Goal: Task Accomplishment & Management: Complete application form

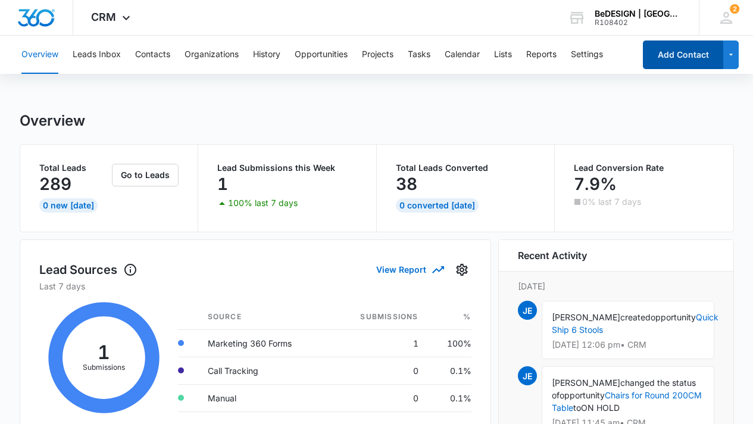
click at [685, 46] on button "Add Contact" at bounding box center [683, 54] width 80 height 29
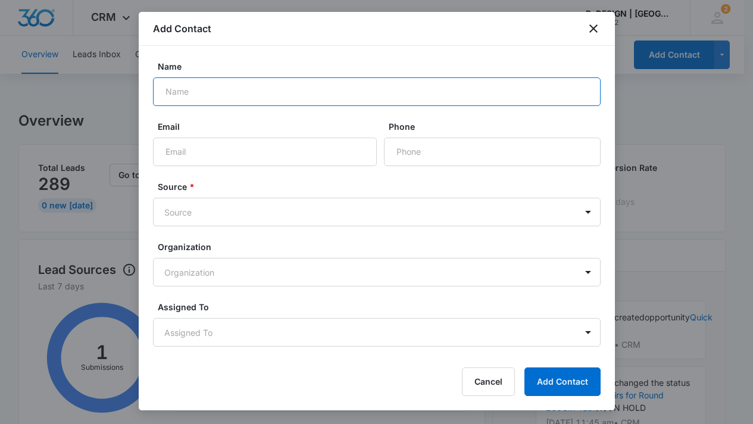
click at [364, 95] on input "Name" at bounding box center [377, 91] width 448 height 29
type input "[PERSON_NAME]"
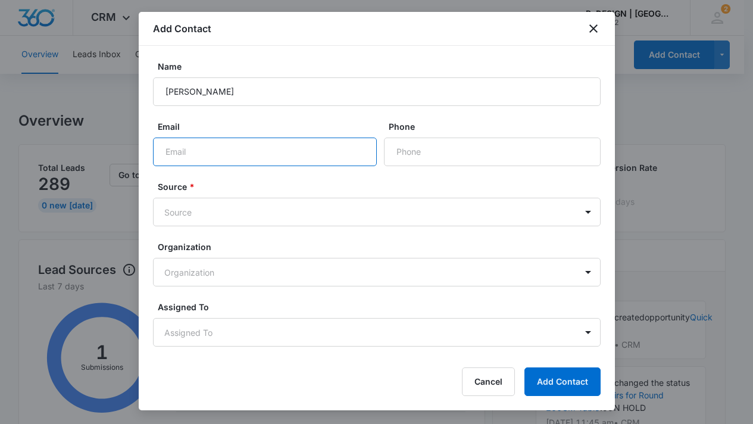
click at [252, 145] on input "Email" at bounding box center [265, 152] width 224 height 29
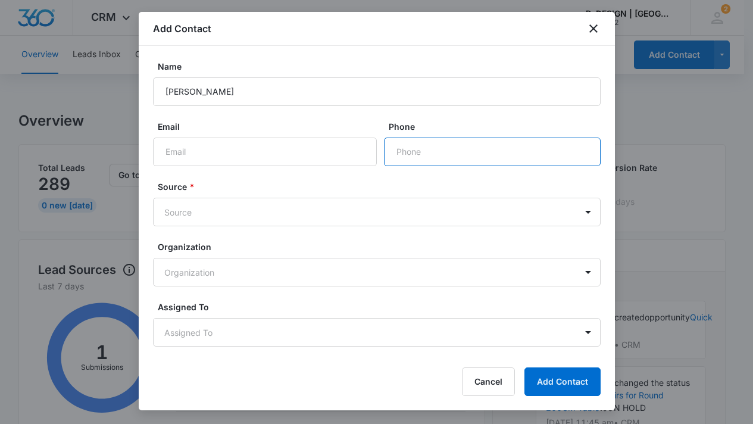
click at [444, 160] on input "Phone" at bounding box center [492, 152] width 217 height 29
type input "[PHONE_NUMBER]"
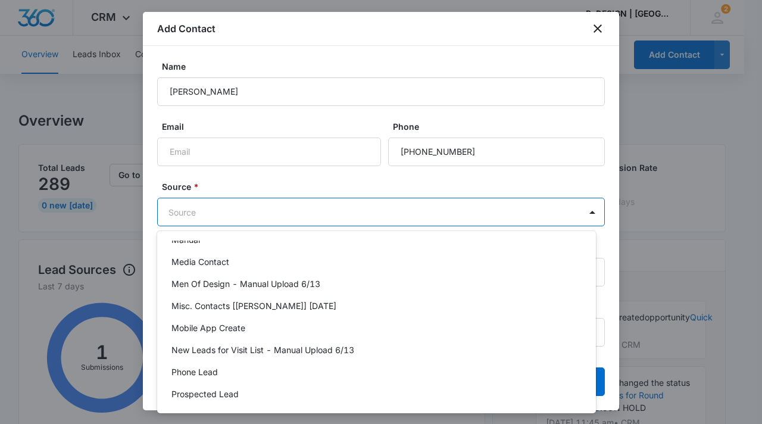
scroll to position [503, 0]
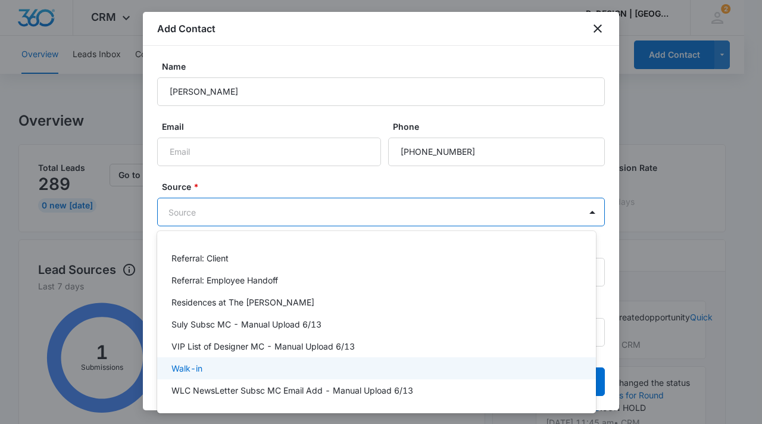
click at [304, 366] on div "Walk-in" at bounding box center [375, 368] width 408 height 13
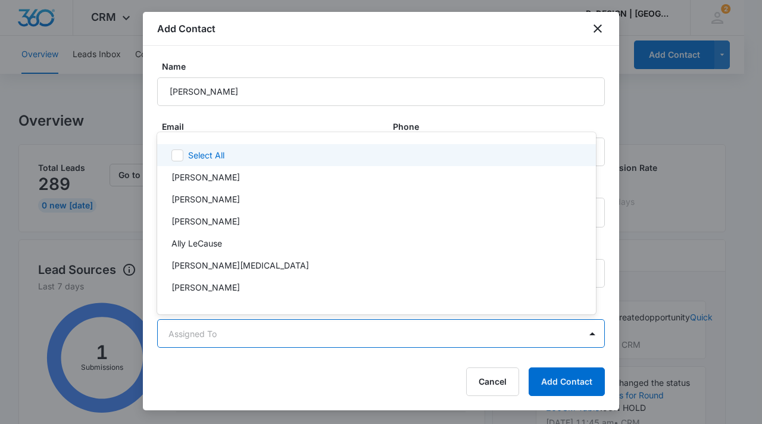
scroll to position [1, 0]
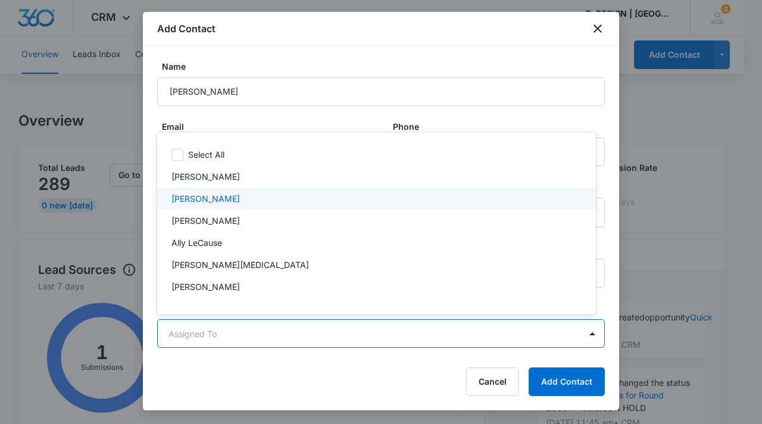
click at [241, 201] on div "[PERSON_NAME]" at bounding box center [375, 198] width 408 height 13
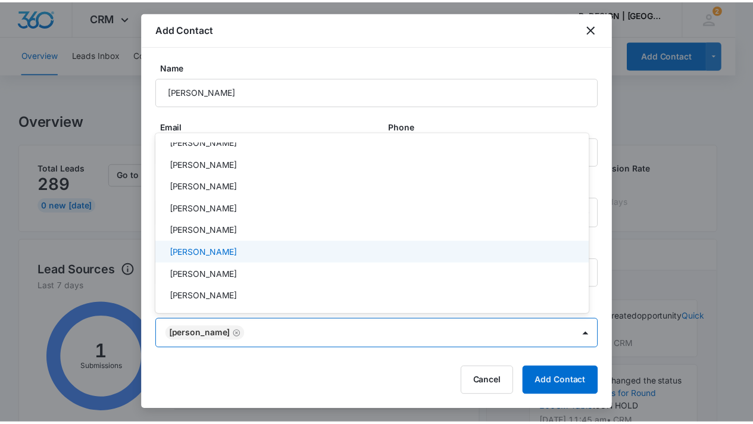
scroll to position [328, 0]
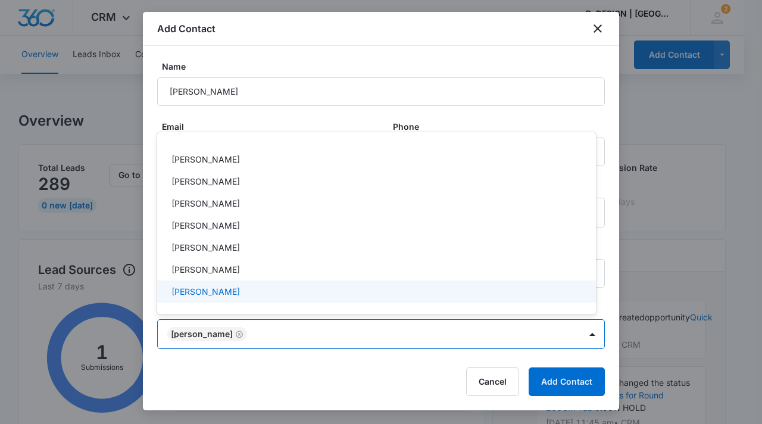
click at [583, 384] on div at bounding box center [381, 212] width 762 height 424
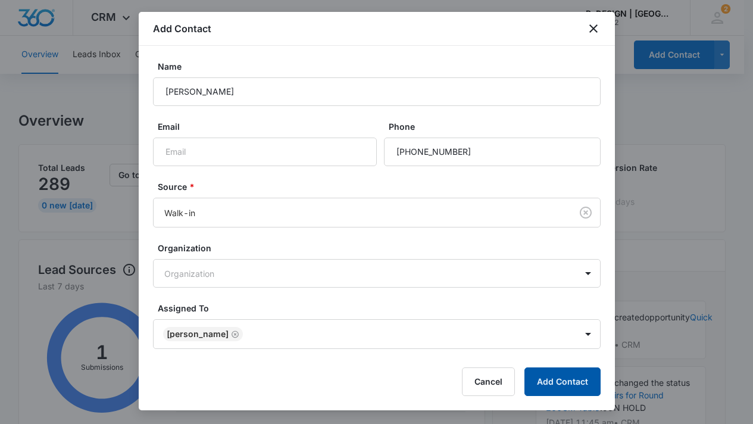
click at [568, 385] on button "Add Contact" at bounding box center [563, 381] width 76 height 29
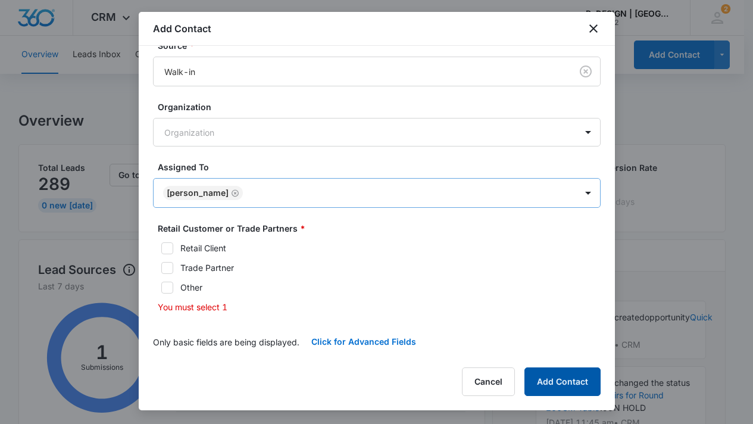
scroll to position [207, 0]
click at [167, 248] on icon at bounding box center [167, 247] width 7 height 5
click at [161, 248] on input "Retail Client" at bounding box center [157, 248] width 8 height 8
checkbox input "true"
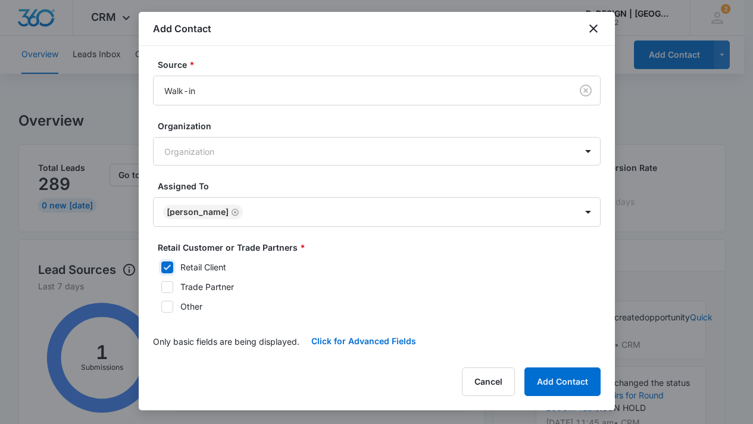
scroll to position [122, 0]
click at [551, 382] on button "Add Contact" at bounding box center [563, 381] width 76 height 29
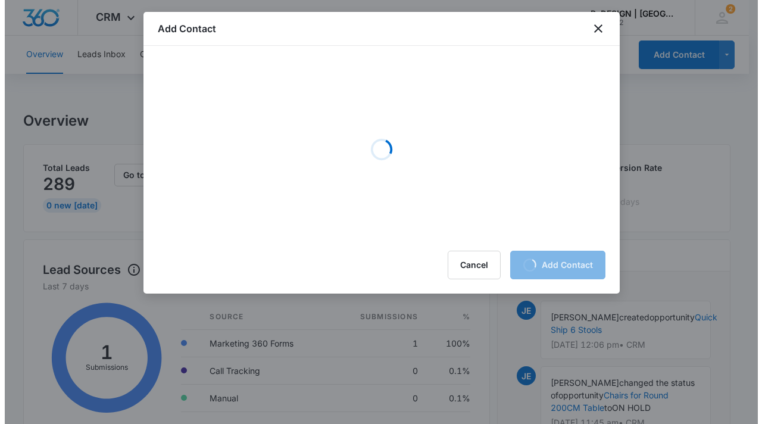
scroll to position [0, 0]
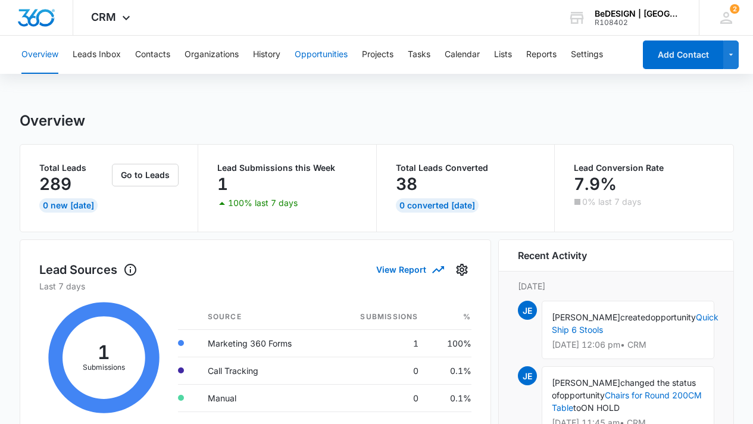
click at [320, 54] on button "Opportunities" at bounding box center [321, 55] width 53 height 38
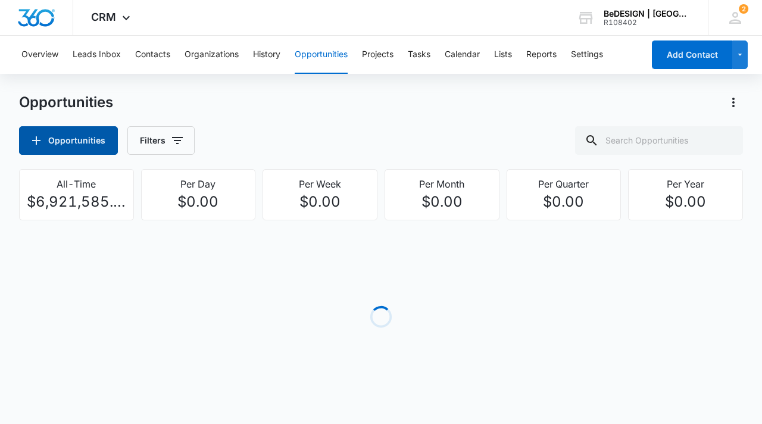
click at [89, 135] on button "Opportunities" at bounding box center [68, 140] width 99 height 29
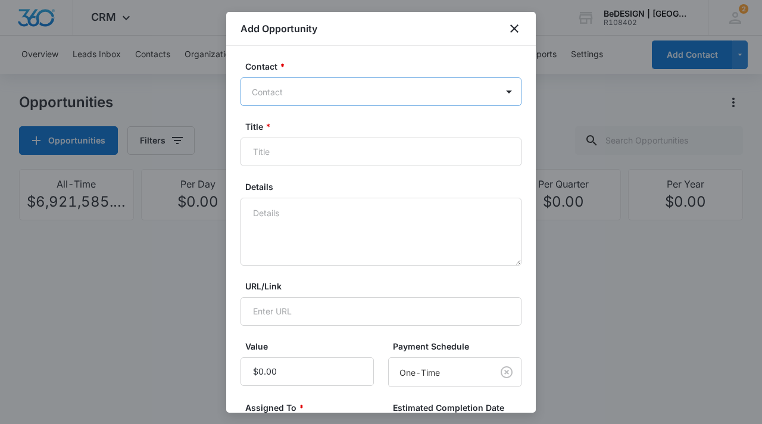
click at [350, 93] on div at bounding box center [374, 92] width 244 height 15
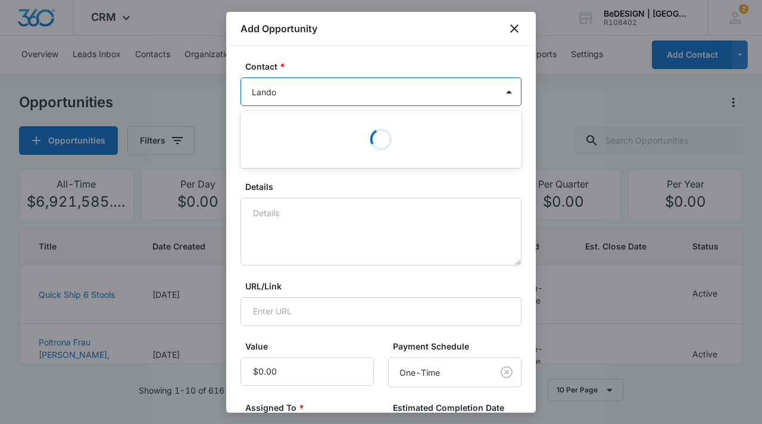
type input "[PERSON_NAME]"
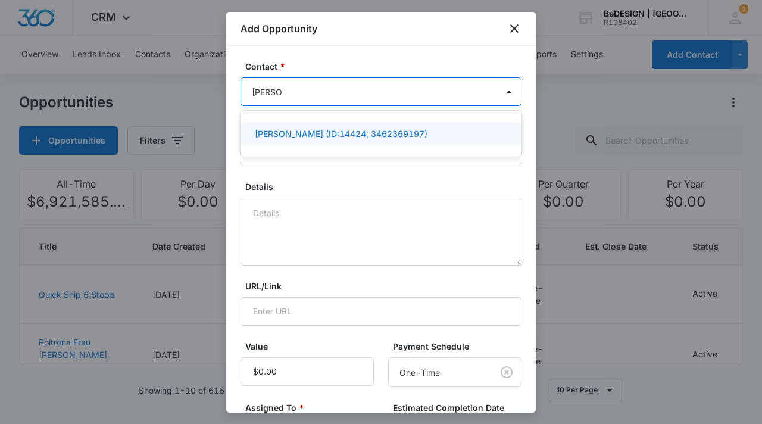
click at [345, 138] on p "[PERSON_NAME] (ID:14424; 3462369197)" at bounding box center [341, 133] width 173 height 13
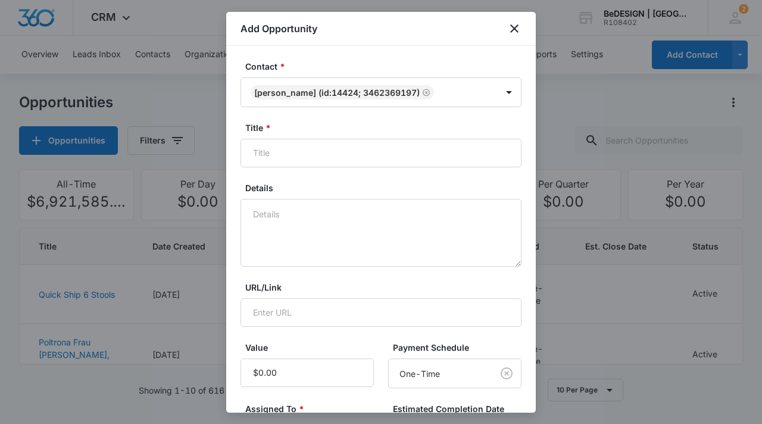
click at [338, 181] on form "Contact * [PERSON_NAME] (ID:14424; 3462369197) Title * Details URL/Link Value P…" at bounding box center [381, 311] width 281 height 503
click at [335, 158] on input "Title *" at bounding box center [381, 153] width 281 height 29
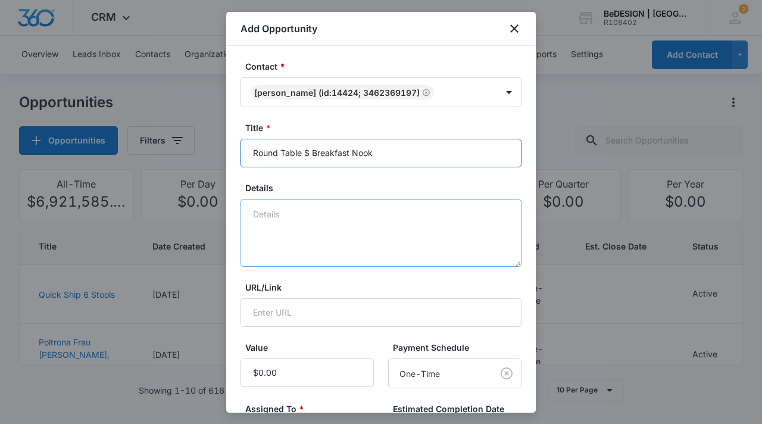
type input "Round Table $ Breakfast Nook"
click at [301, 205] on textarea "Details" at bounding box center [381, 233] width 281 height 68
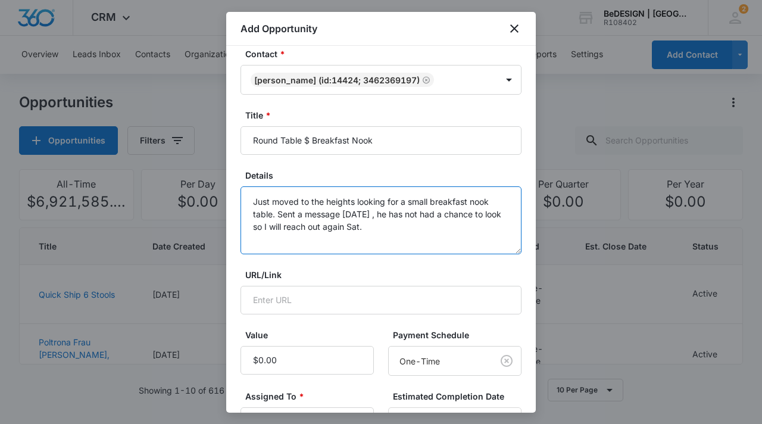
scroll to position [108, 0]
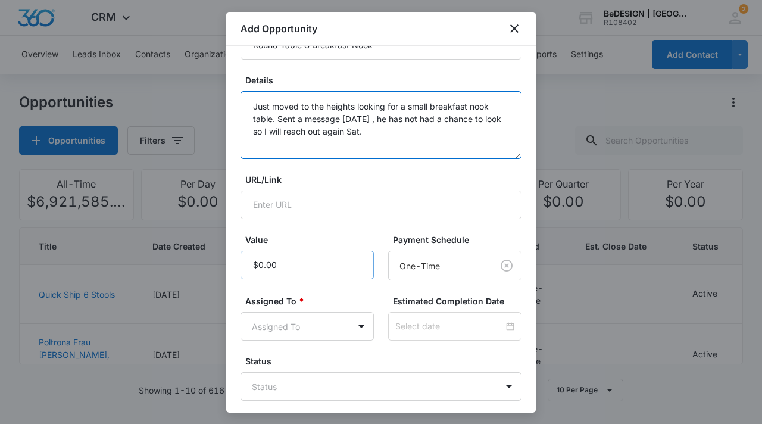
type textarea "Just moved to the heights looking for a small breakfast nook table. Sent a mess…"
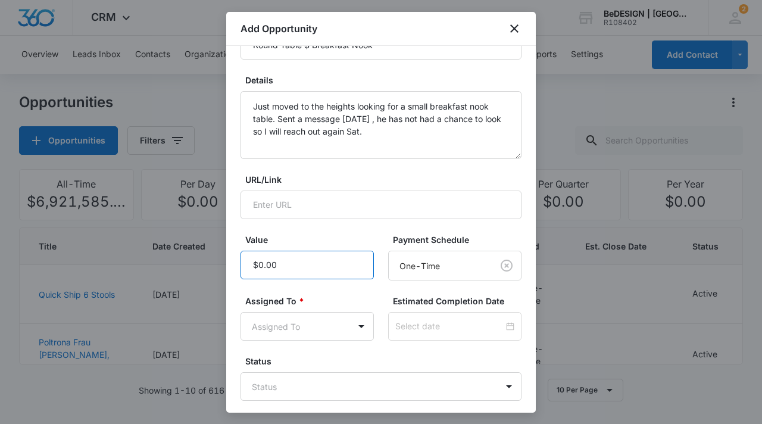
click at [319, 272] on input "Value" at bounding box center [307, 265] width 133 height 29
type input "$5,000.00"
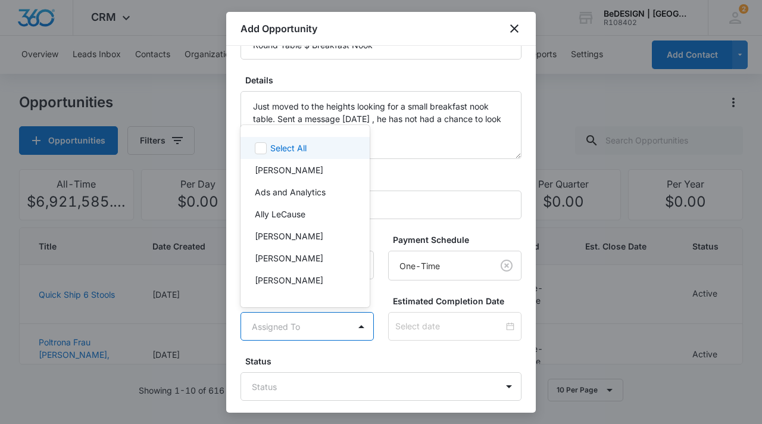
click at [307, 323] on body "CRM Apps Reputation Websites Forms CRM Email Social Content Ads Intelligence Fi…" at bounding box center [381, 212] width 762 height 424
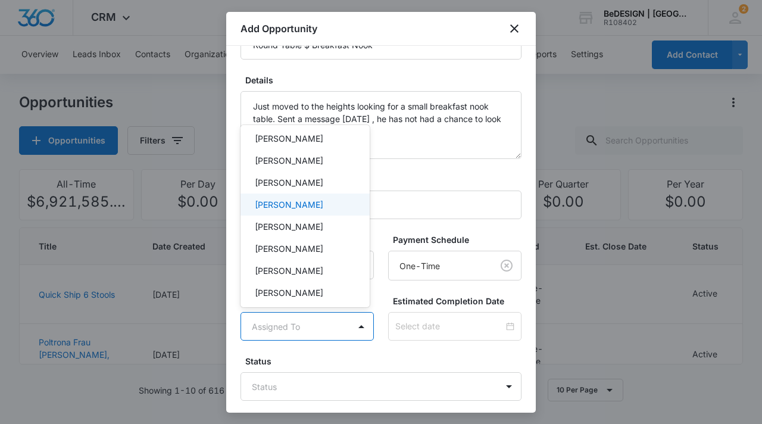
click at [314, 207] on p "[PERSON_NAME]" at bounding box center [289, 204] width 68 height 13
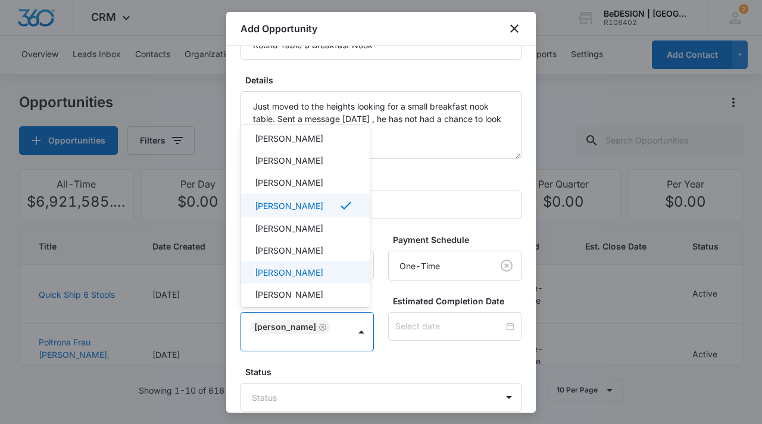
click at [422, 326] on div at bounding box center [381, 212] width 762 height 424
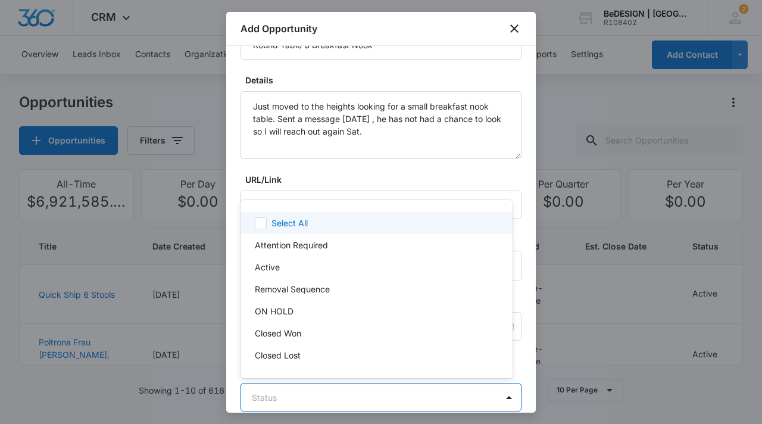
click at [350, 395] on body "CRM Apps Reputation Websites Forms CRM Email Social Content Ads Intelligence Fi…" at bounding box center [381, 212] width 762 height 424
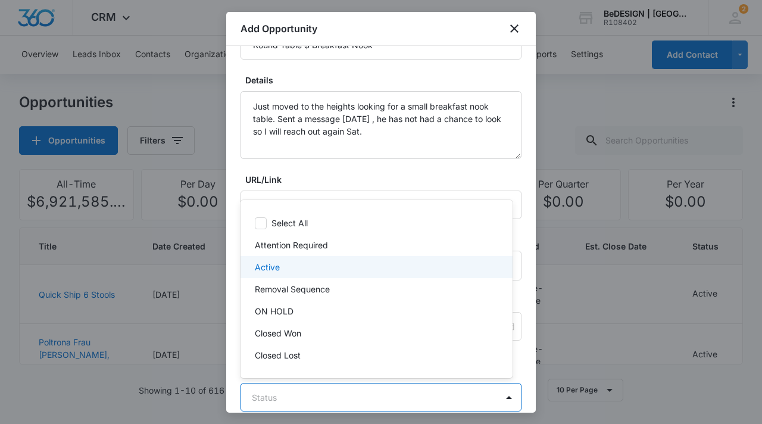
click at [331, 265] on div "Active" at bounding box center [375, 267] width 241 height 13
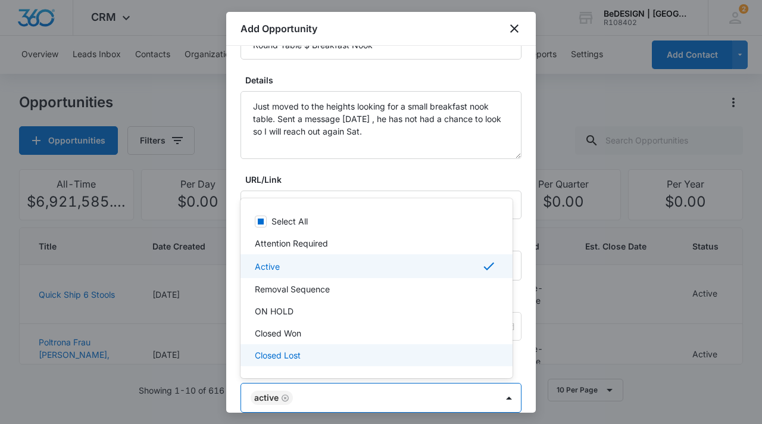
drag, startPoint x: 534, startPoint y: 132, endPoint x: 532, endPoint y: 85, distance: 47.7
click at [532, 84] on div at bounding box center [381, 212] width 762 height 424
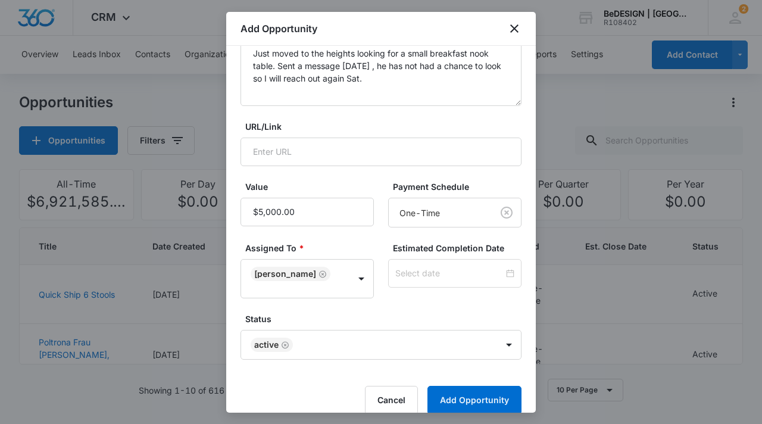
scroll to position [177, 0]
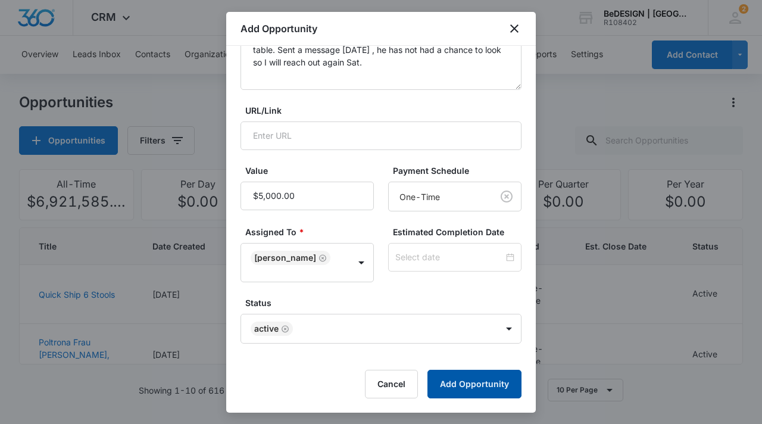
click at [482, 382] on button "Add Opportunity" at bounding box center [475, 384] width 94 height 29
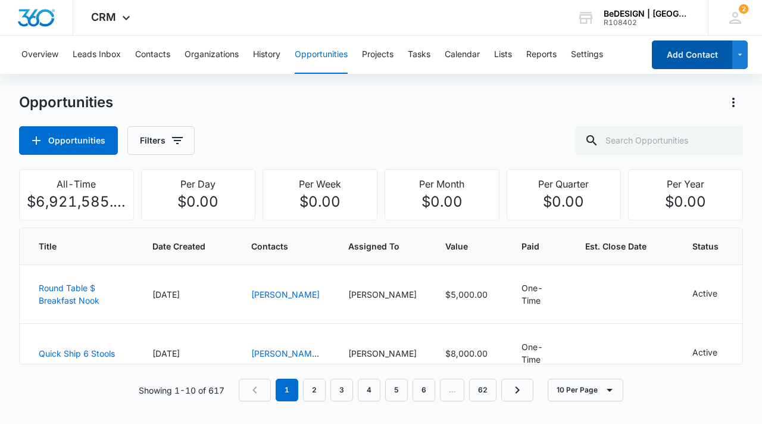
click at [708, 51] on button "Add Contact" at bounding box center [692, 54] width 80 height 29
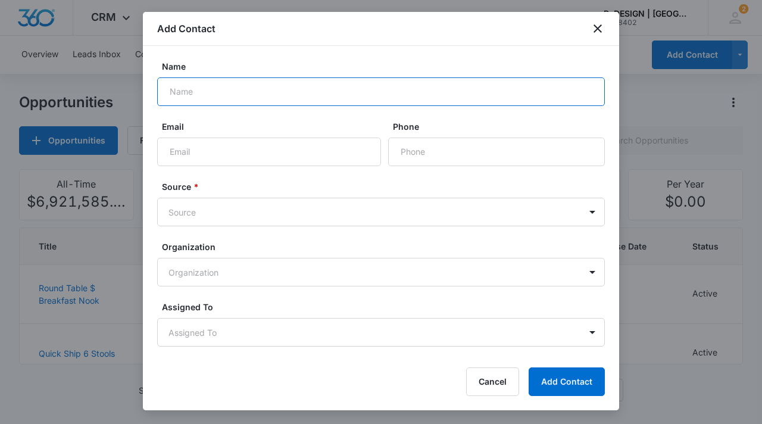
click at [364, 82] on input "Name" at bounding box center [381, 91] width 448 height 29
click at [354, 88] on input "Behnaz" at bounding box center [381, 91] width 448 height 29
type input "[PERSON_NAME]"
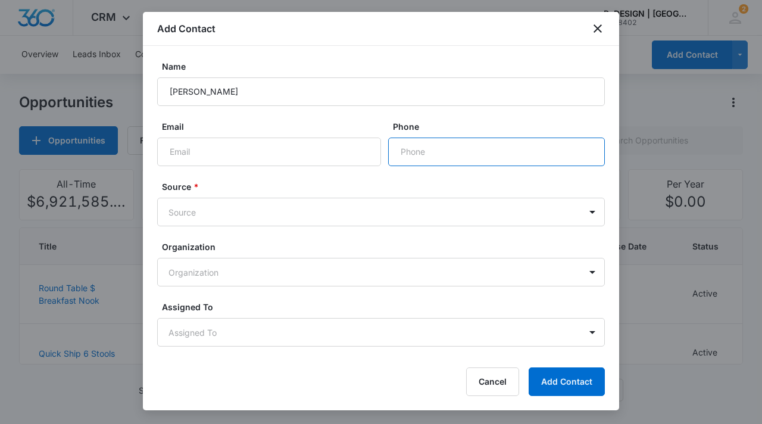
click at [462, 155] on input "Phone" at bounding box center [496, 152] width 217 height 29
type input "[PHONE_NUMBER]"
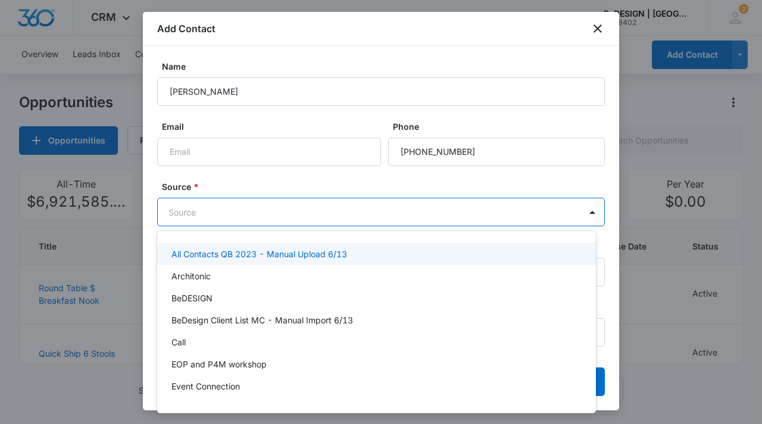
click at [397, 208] on body "CRM Apps Reputation Websites Forms CRM Email Social Content Ads Intelligence Fi…" at bounding box center [381, 212] width 762 height 424
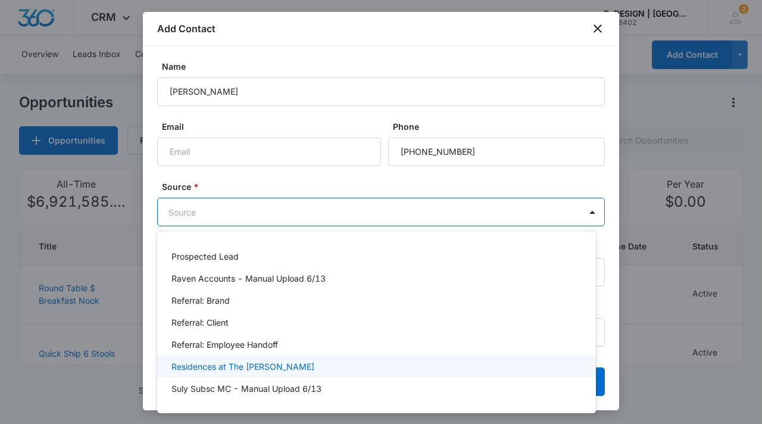
scroll to position [503, 0]
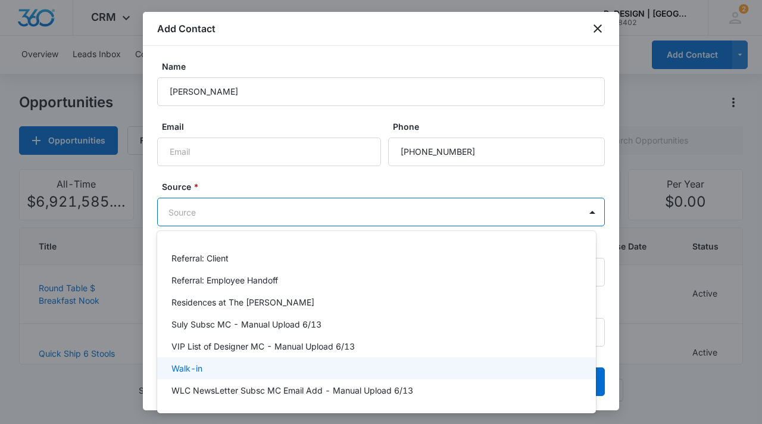
click at [310, 375] on div "Walk-in" at bounding box center [376, 368] width 439 height 22
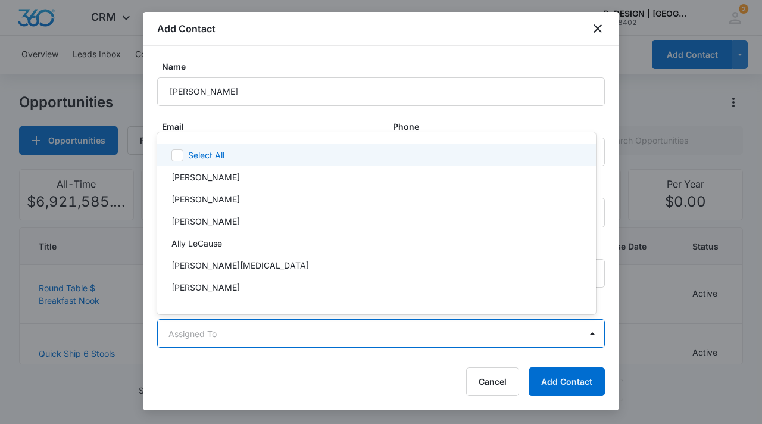
click at [275, 328] on body "CRM Apps Reputation Websites Forms CRM Email Social Content Ads Intelligence Fi…" at bounding box center [381, 212] width 762 height 424
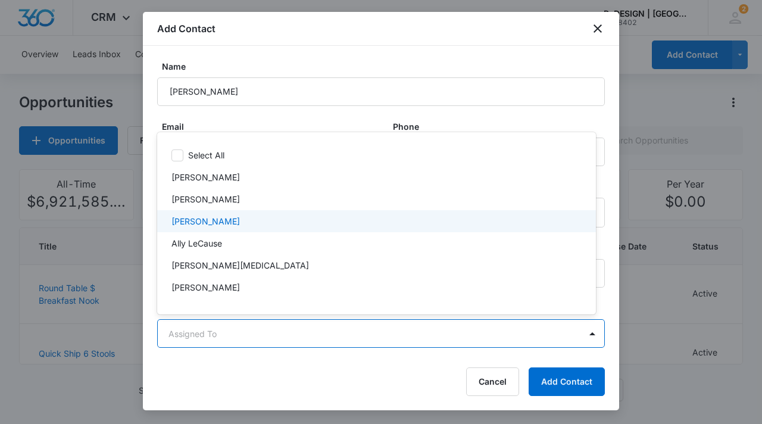
scroll to position [1, 0]
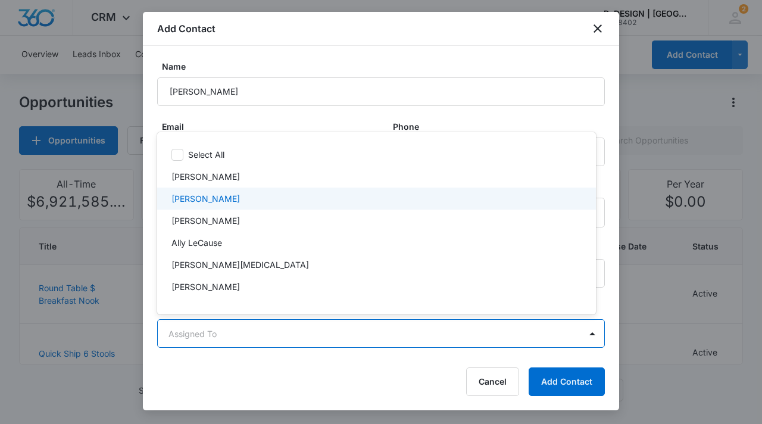
click at [262, 197] on div "[PERSON_NAME]" at bounding box center [375, 198] width 408 height 13
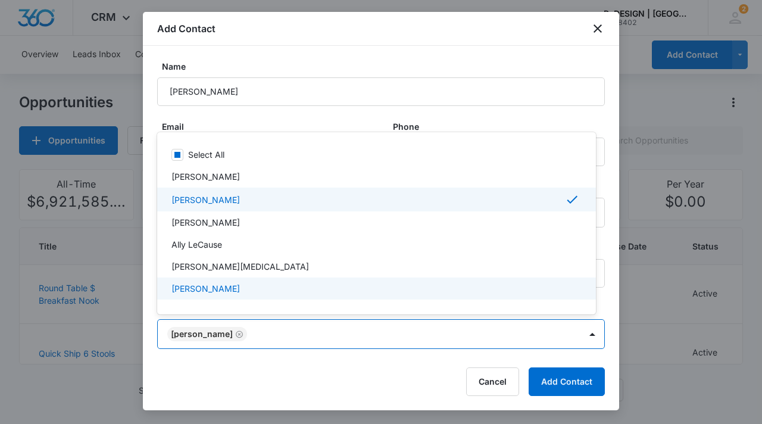
drag, startPoint x: 614, startPoint y: 254, endPoint x: 604, endPoint y: 361, distance: 108.3
click at [604, 361] on div at bounding box center [381, 212] width 762 height 424
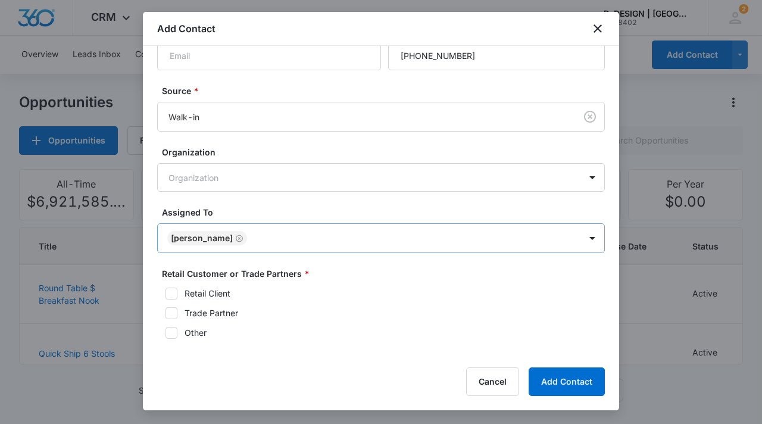
scroll to position [122, 0]
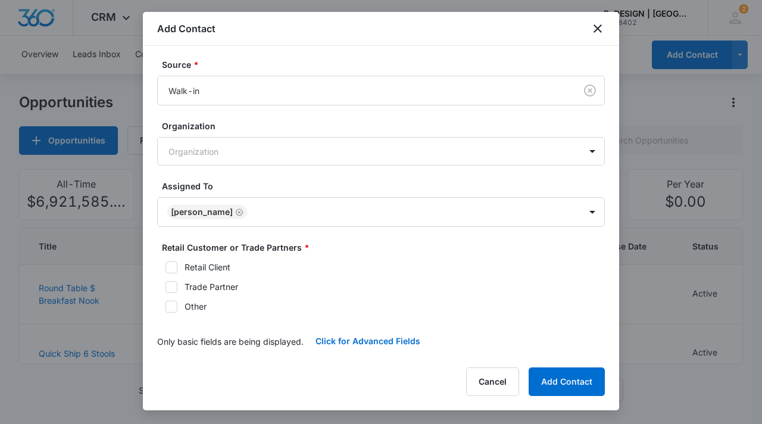
click at [172, 267] on icon at bounding box center [171, 266] width 7 height 5
click at [166, 267] on input "Retail Client" at bounding box center [161, 267] width 8 height 8
checkbox input "true"
click at [568, 387] on button "Add Contact" at bounding box center [567, 381] width 76 height 29
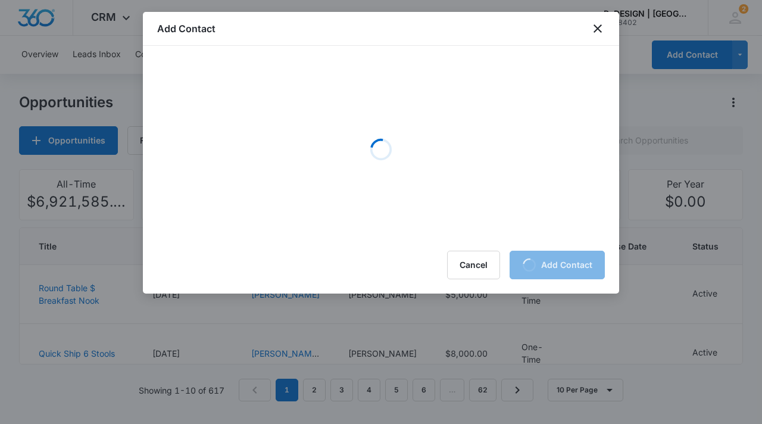
scroll to position [0, 0]
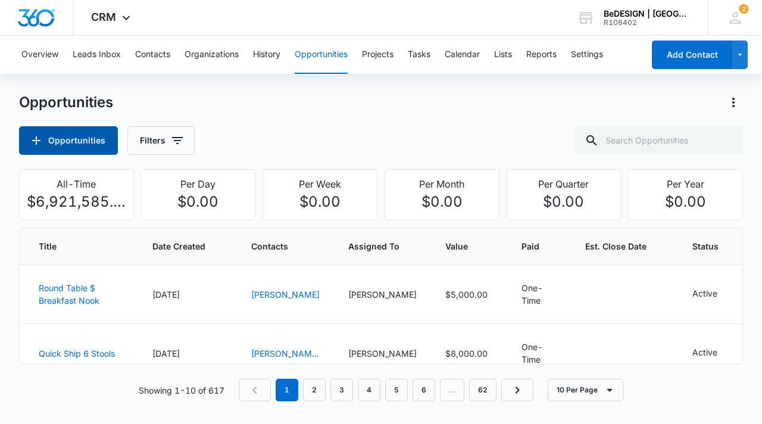
click at [54, 138] on button "Opportunities" at bounding box center [68, 140] width 99 height 29
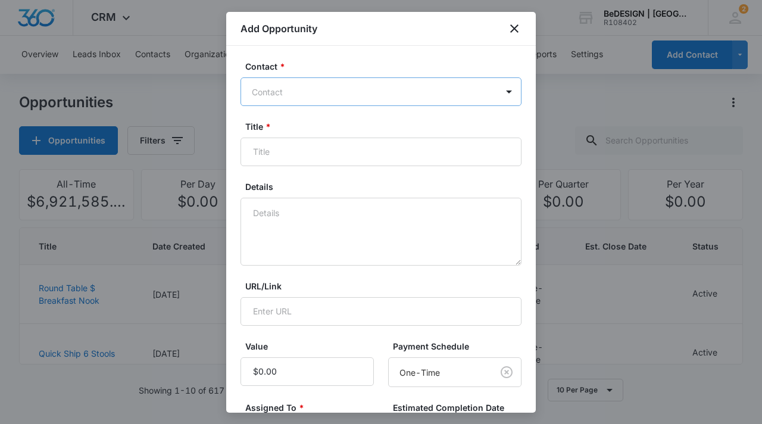
click at [381, 92] on div at bounding box center [374, 92] width 244 height 15
type input "Behnaz"
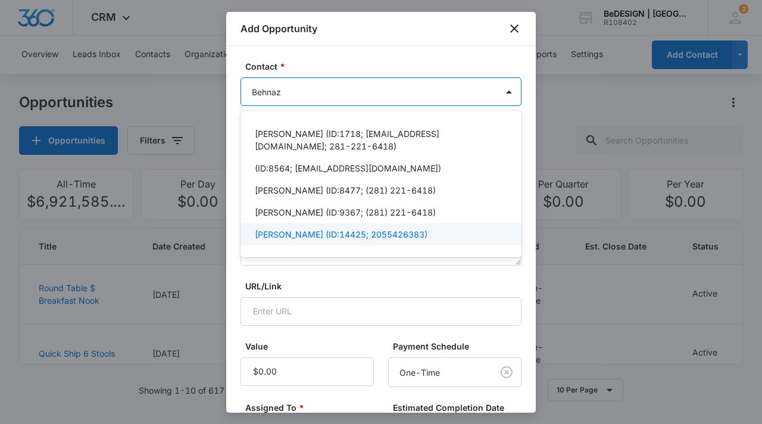
click at [298, 232] on p "[PERSON_NAME] (ID:14425; 2055426383)" at bounding box center [341, 234] width 173 height 13
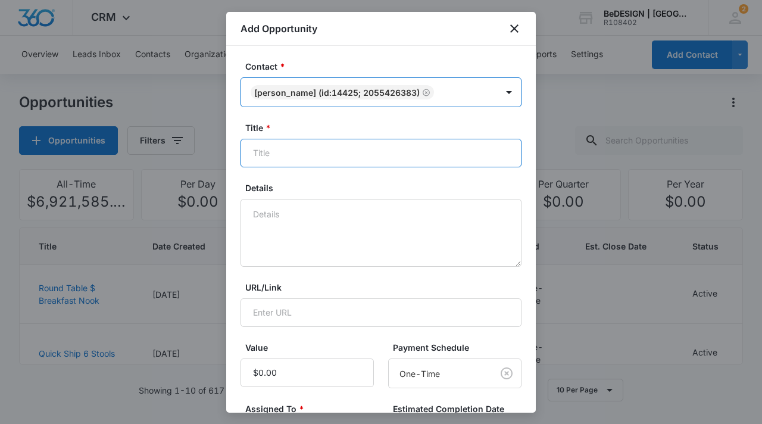
click at [338, 158] on input "Title *" at bounding box center [381, 153] width 281 height 29
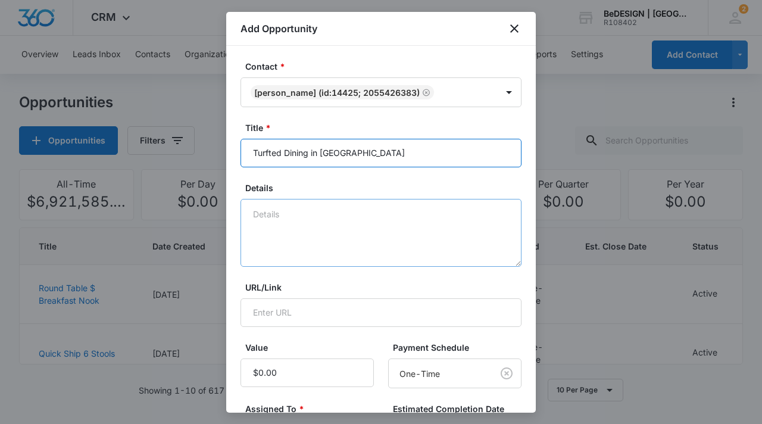
type input "Turfted Dining in [GEOGRAPHIC_DATA]"
click at [286, 211] on textarea "Details" at bounding box center [381, 233] width 281 height 68
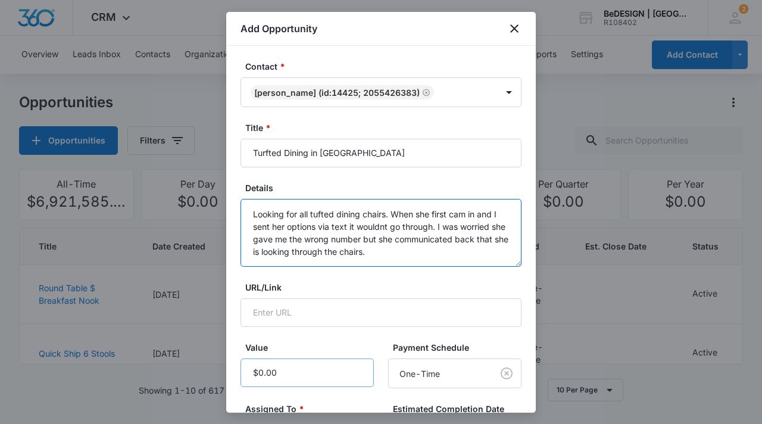
type textarea "Looking for all tufted dining chairs. When she first cam in and I sent her opti…"
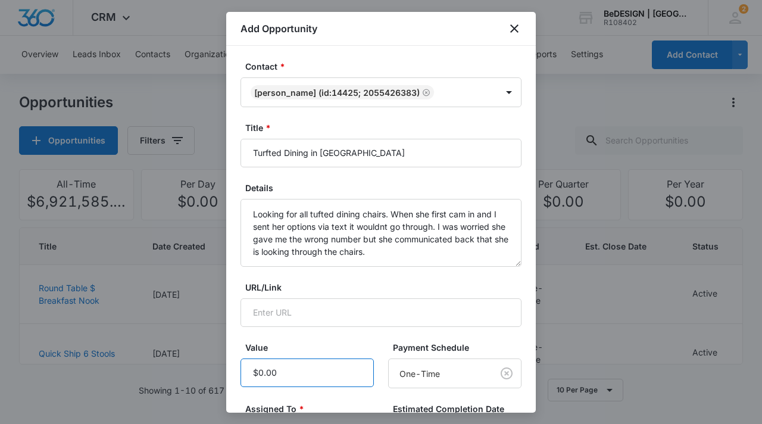
click at [275, 376] on input "Value" at bounding box center [307, 372] width 133 height 29
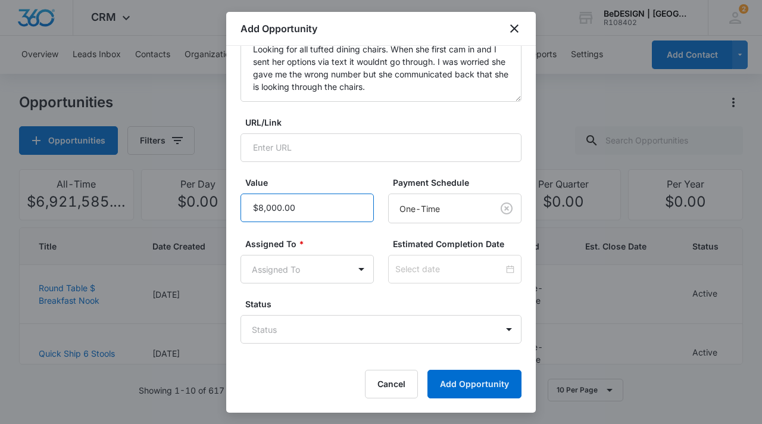
scroll to position [163, 0]
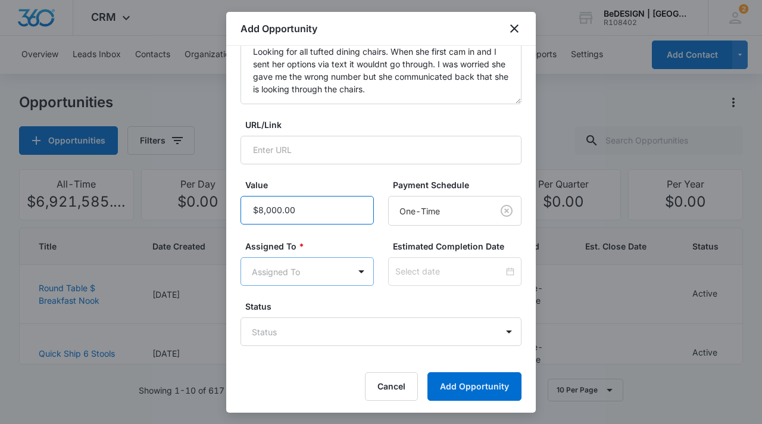
type input "$8,000.00"
click at [328, 282] on body "CRM Apps Reputation Websites Forms CRM Email Social Content Ads Intelligence Fi…" at bounding box center [381, 212] width 762 height 424
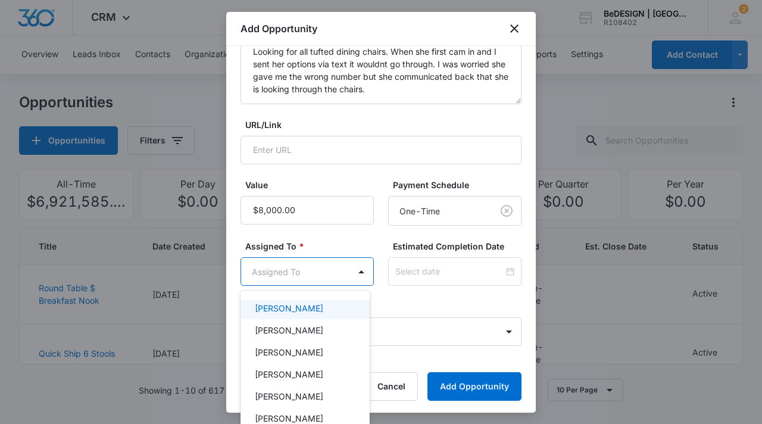
scroll to position [160, 0]
click at [308, 329] on p "[PERSON_NAME]" at bounding box center [289, 329] width 68 height 13
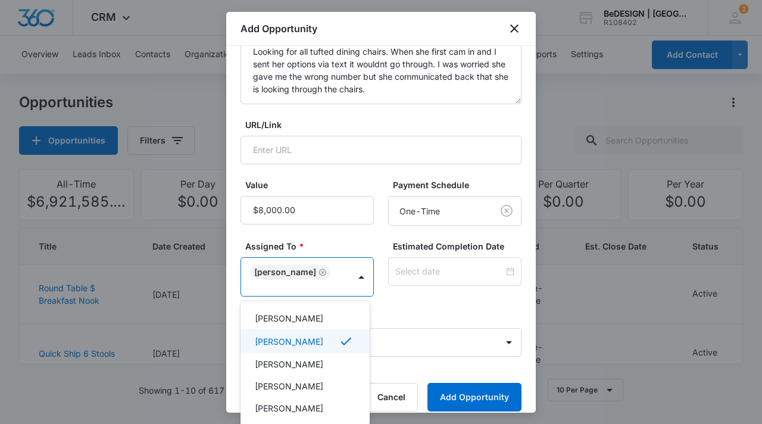
click at [416, 347] on div at bounding box center [381, 212] width 762 height 424
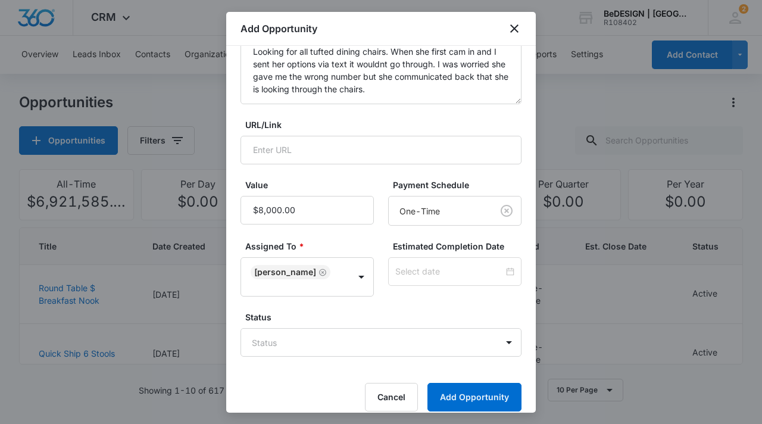
click at [416, 347] on body "CRM Apps Reputation Websites Forms CRM Email Social Content Ads Intelligence Fi…" at bounding box center [381, 212] width 762 height 424
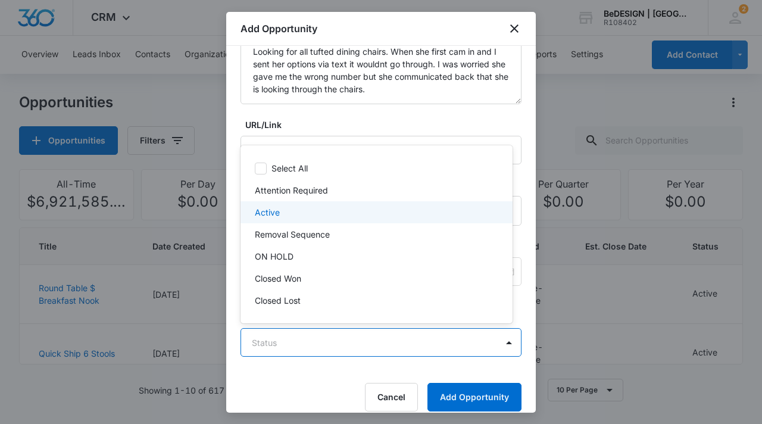
click at [335, 213] on div "Active" at bounding box center [375, 212] width 241 height 13
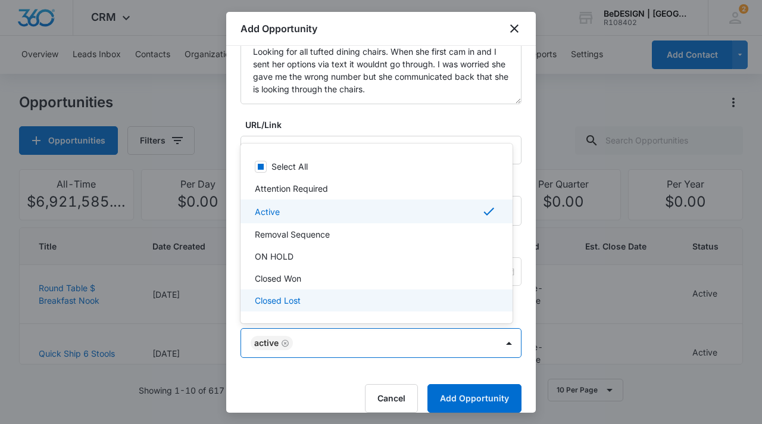
click at [469, 401] on div at bounding box center [381, 212] width 762 height 424
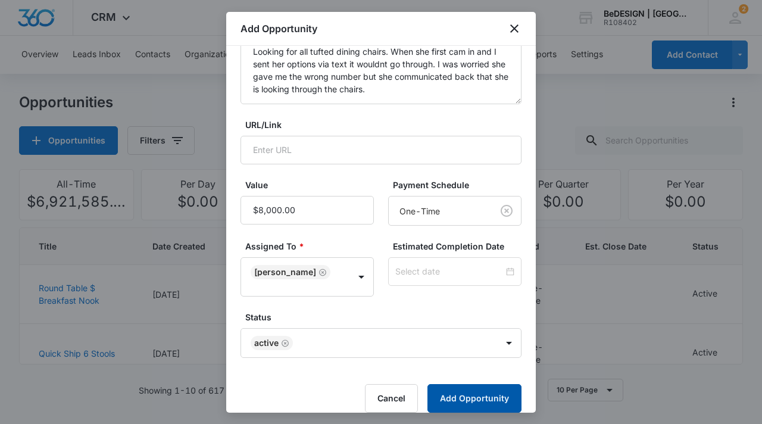
click at [469, 401] on button "Add Opportunity" at bounding box center [475, 398] width 94 height 29
